Goal: Find specific page/section: Find specific page/section

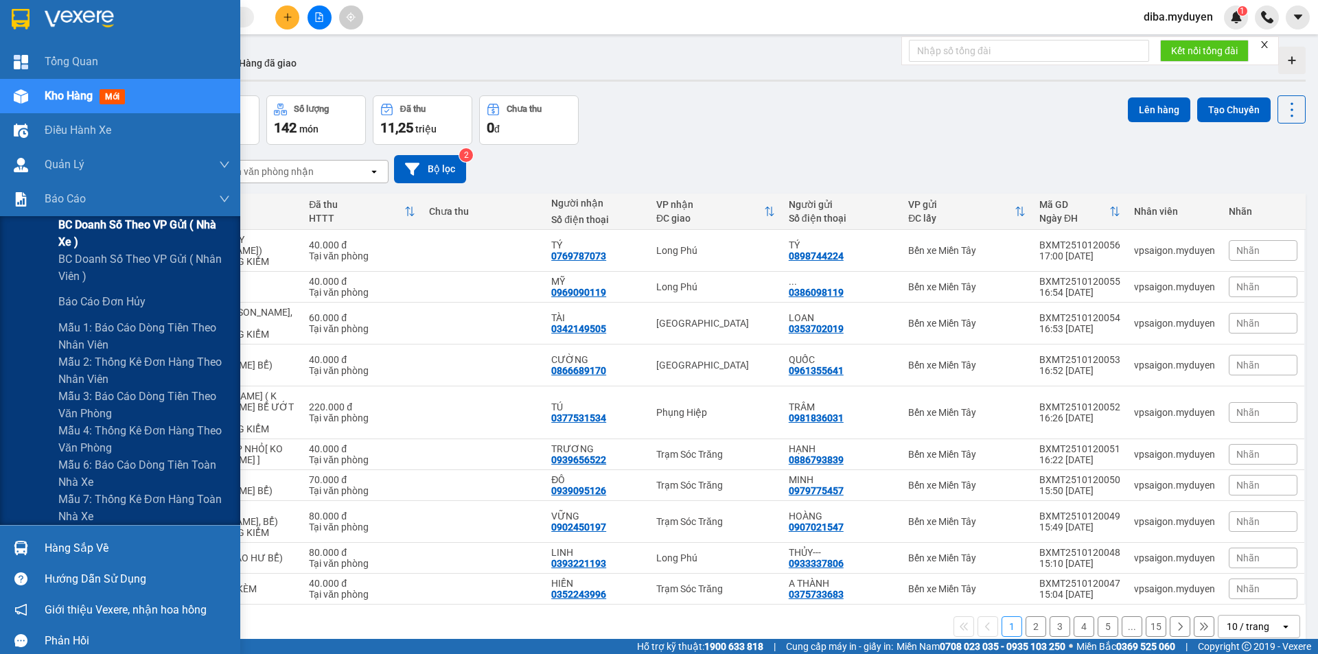
click at [93, 234] on span "BC doanh số theo VP gửi ( nhà xe )" at bounding box center [144, 233] width 172 height 34
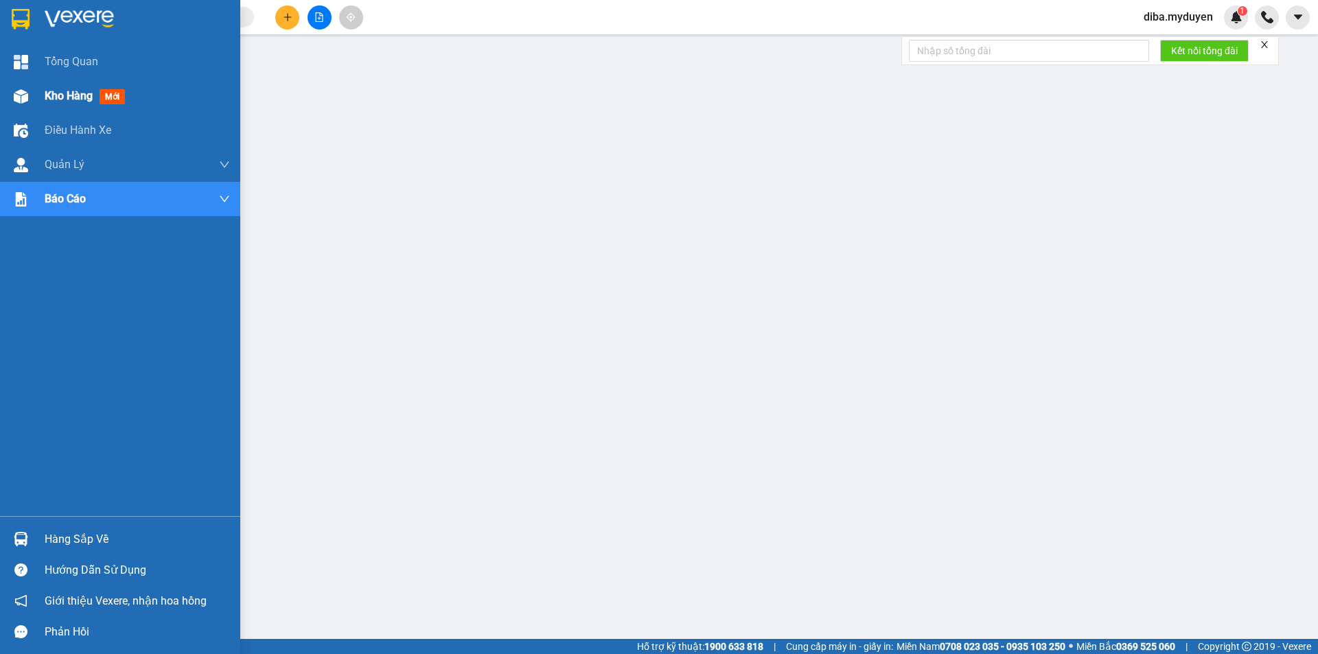
click at [67, 95] on span "Kho hàng" at bounding box center [69, 95] width 48 height 13
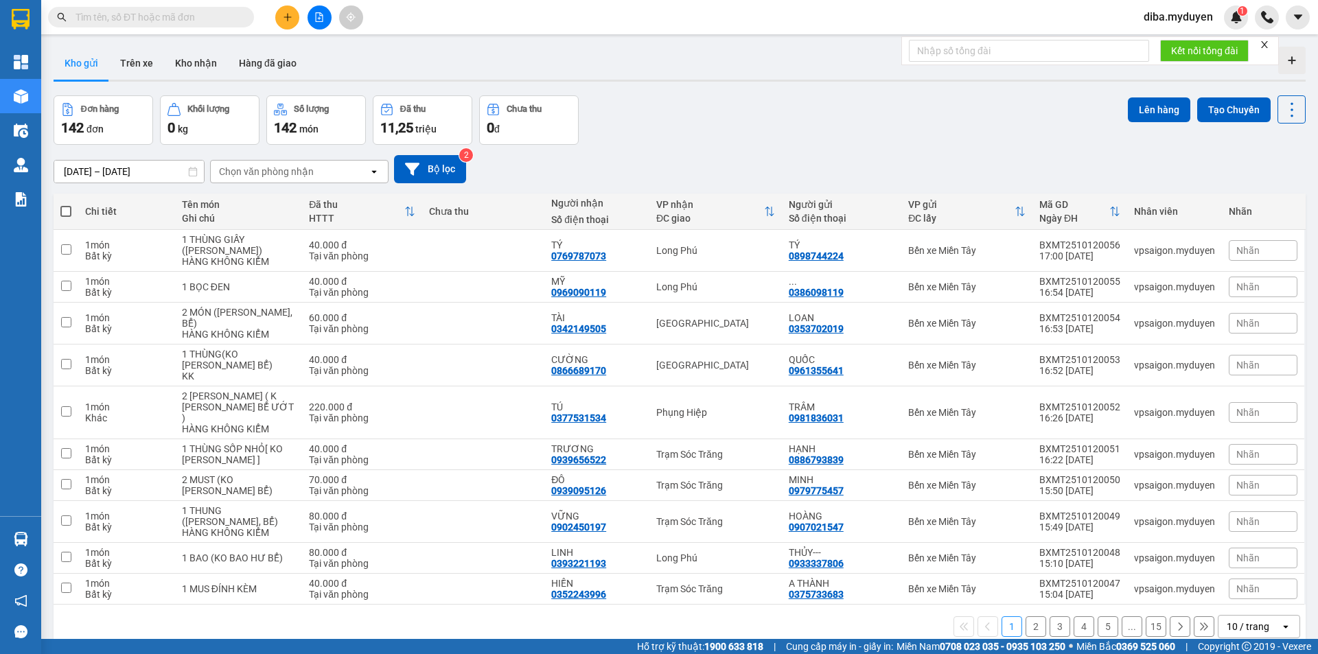
click at [710, 145] on div "11/10/2025 – 12/10/2025 Press the down arrow key to interact with the calendar …" at bounding box center [680, 169] width 1252 height 49
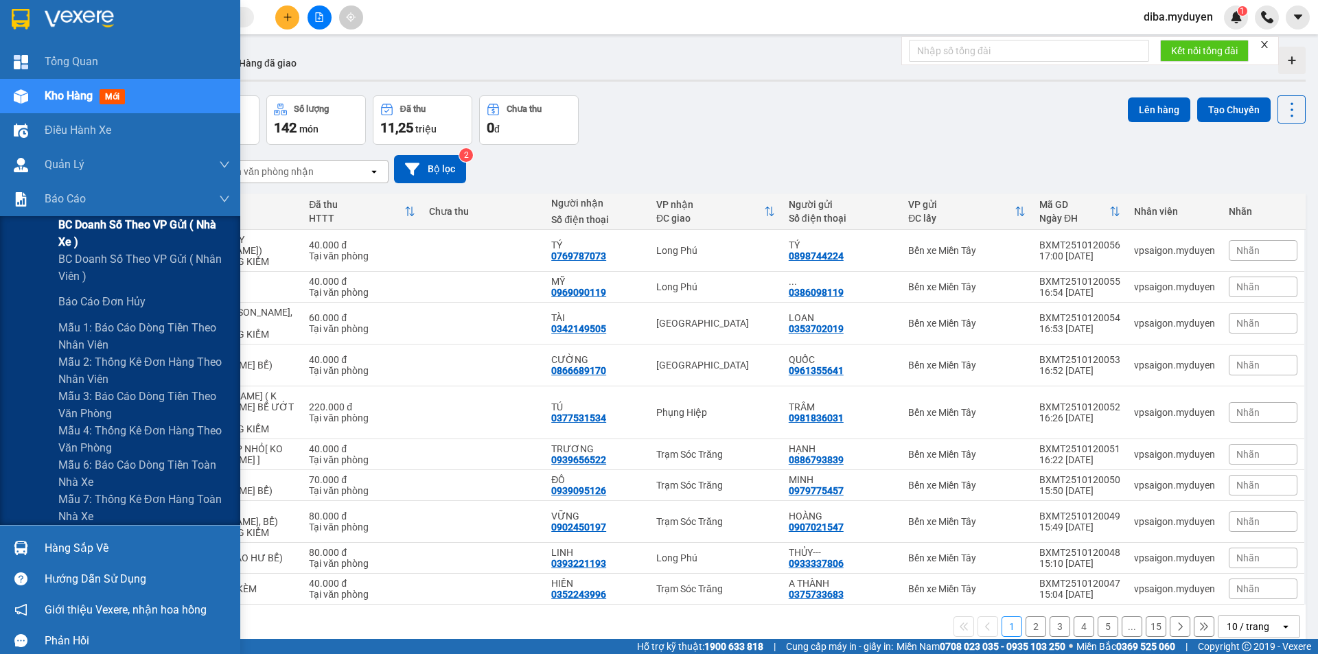
click at [72, 231] on span "BC doanh số theo VP gửi ( nhà xe )" at bounding box center [144, 233] width 172 height 34
